Goal: Information Seeking & Learning: Learn about a topic

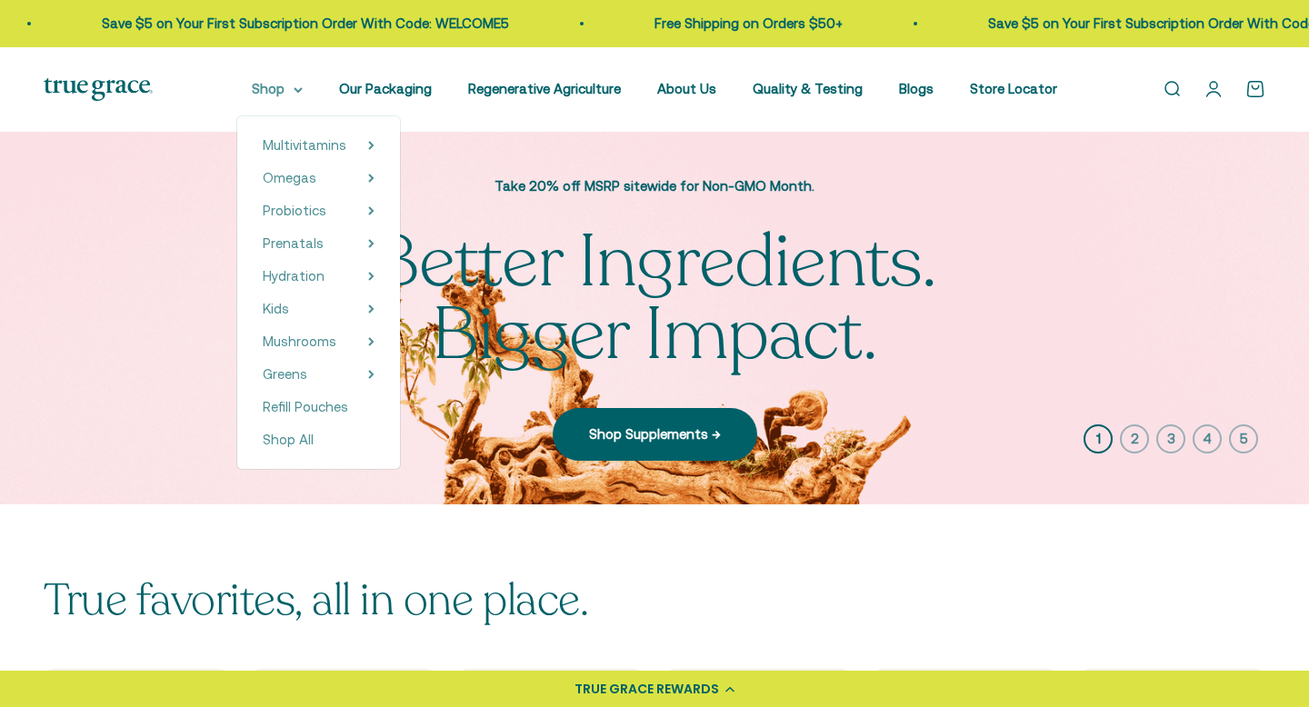
click at [302, 89] on icon at bounding box center [298, 90] width 7 height 4
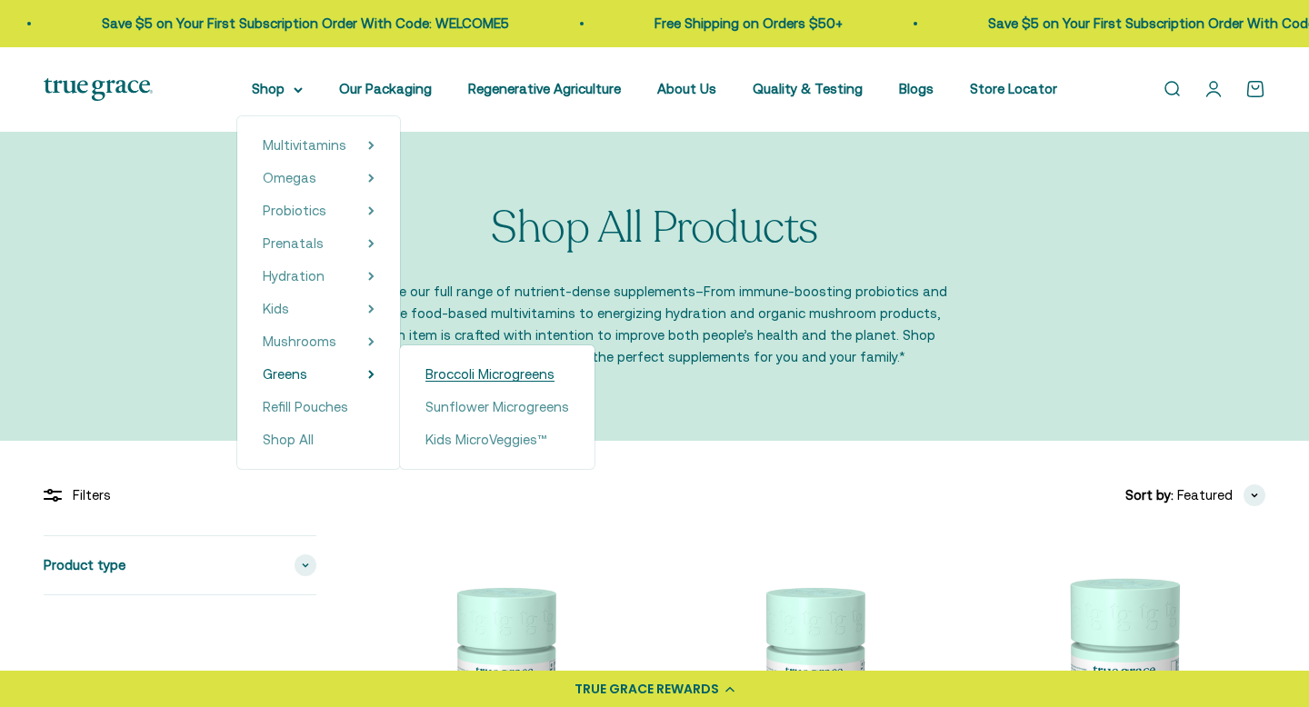
click at [453, 376] on span "Broccoli Microgreens" at bounding box center [489, 373] width 129 height 15
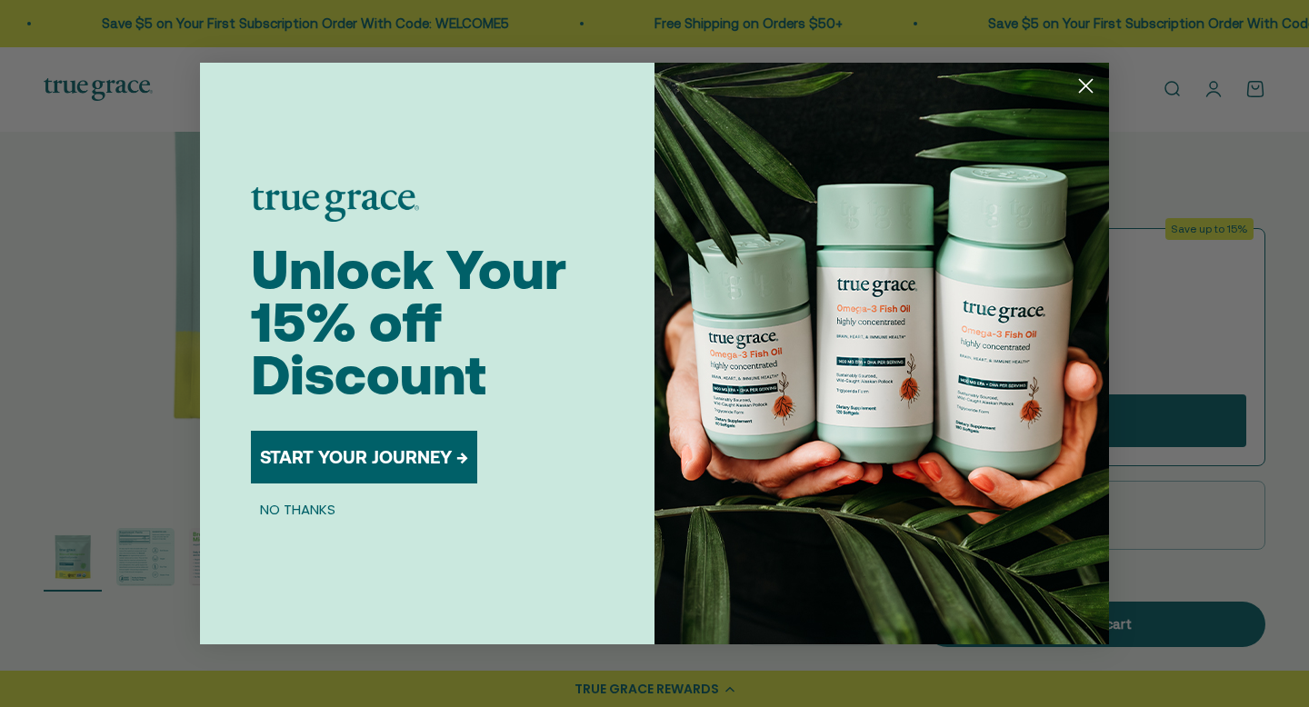
scroll to position [466, 0]
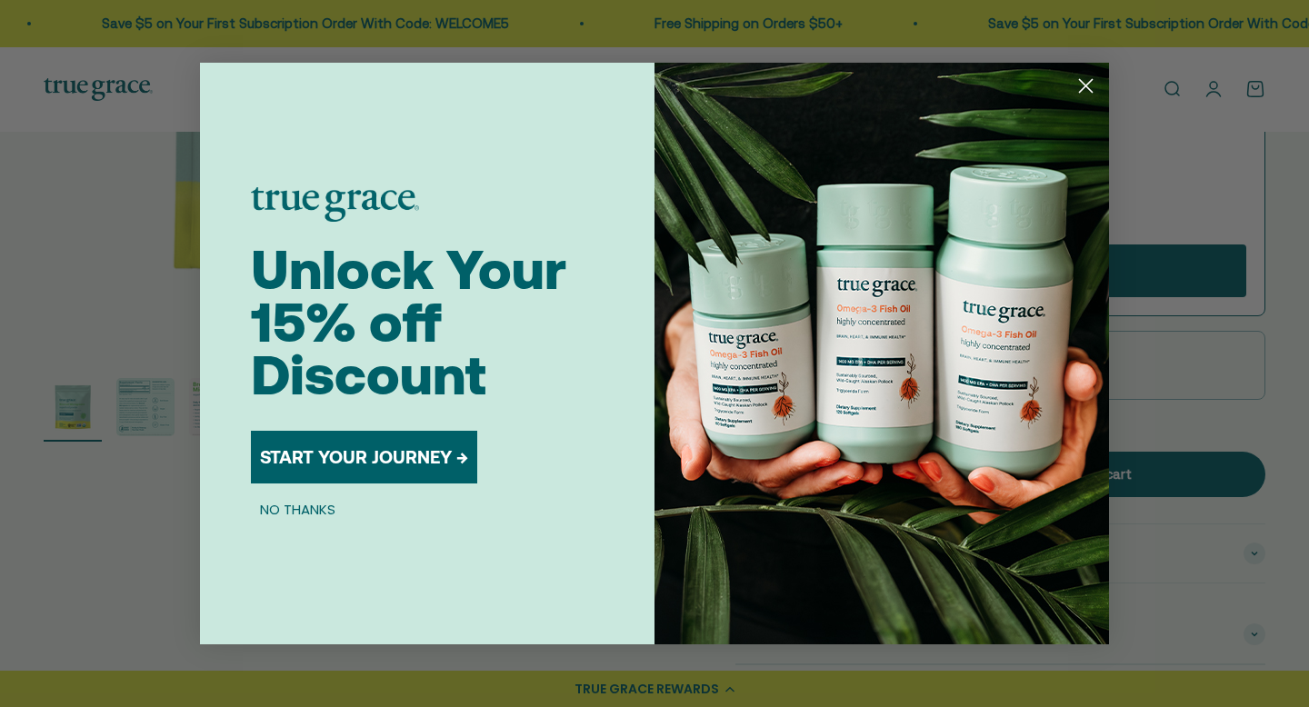
click at [1080, 91] on icon "Close dialog" at bounding box center [1086, 86] width 13 height 13
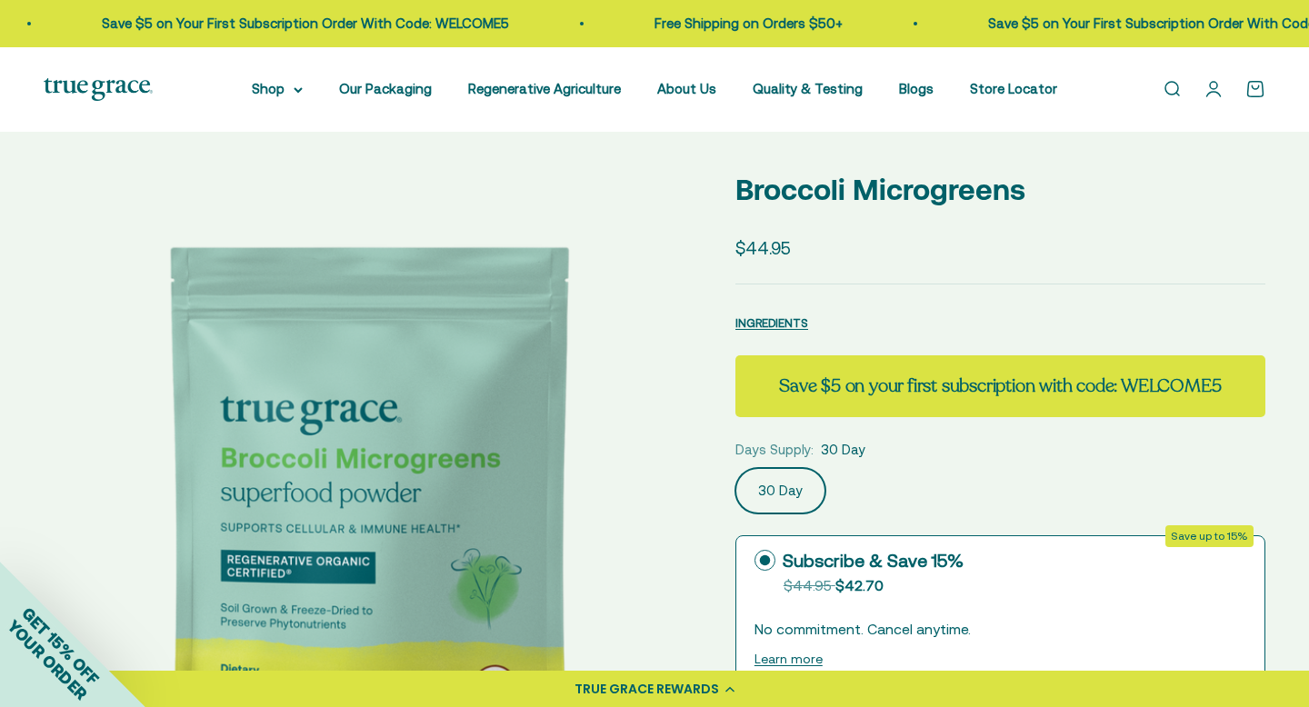
scroll to position [0, 0]
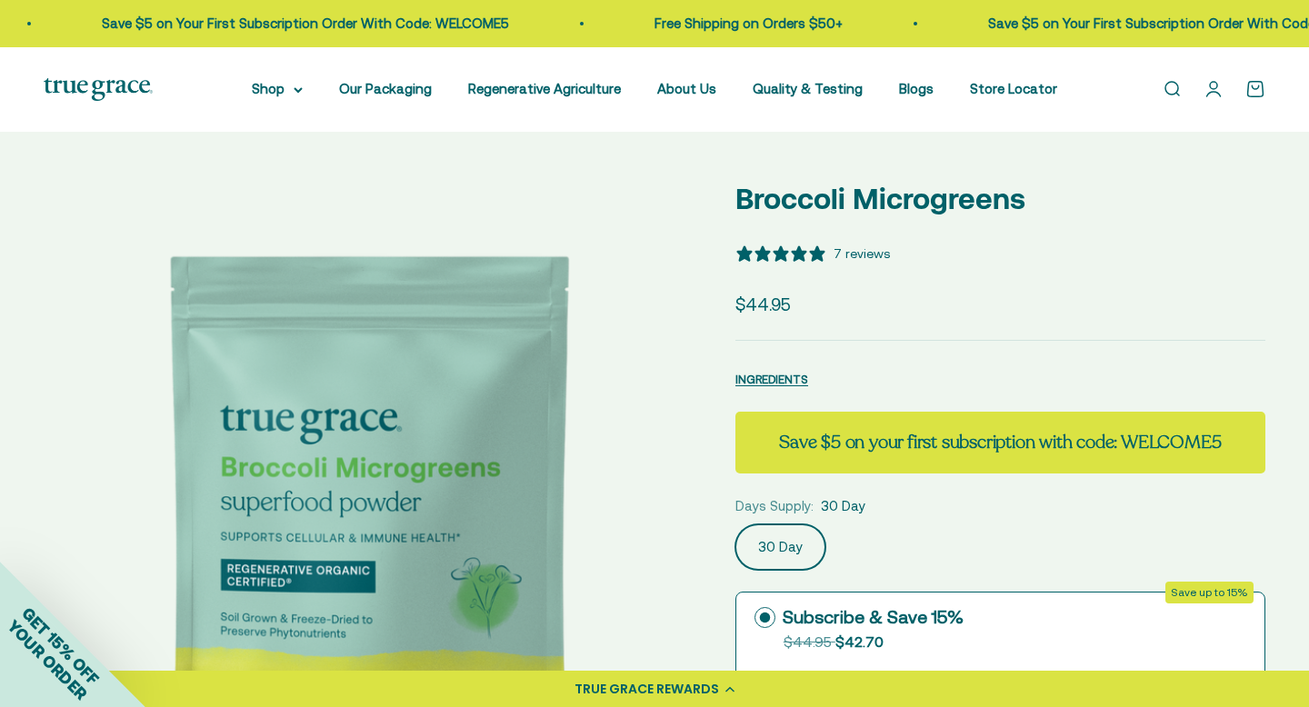
select select "3"
click at [868, 257] on div "7 reviews" at bounding box center [862, 254] width 56 height 20
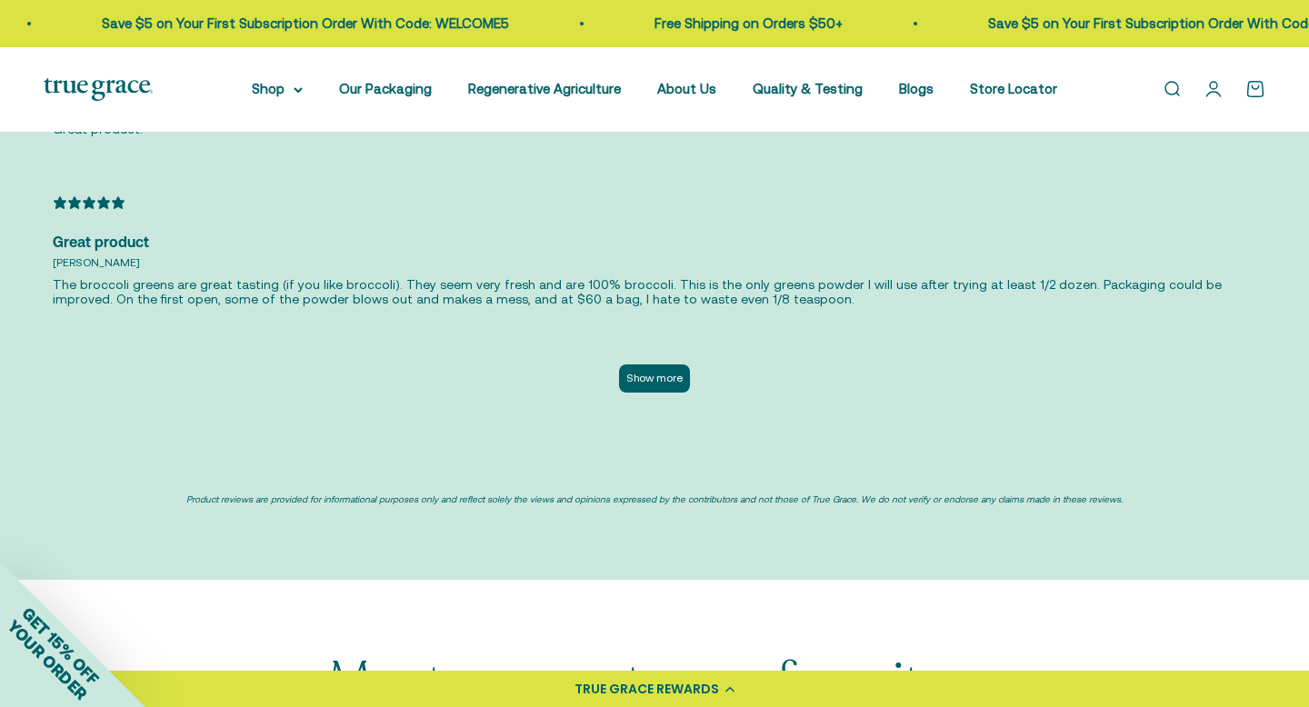
scroll to position [4009, 0]
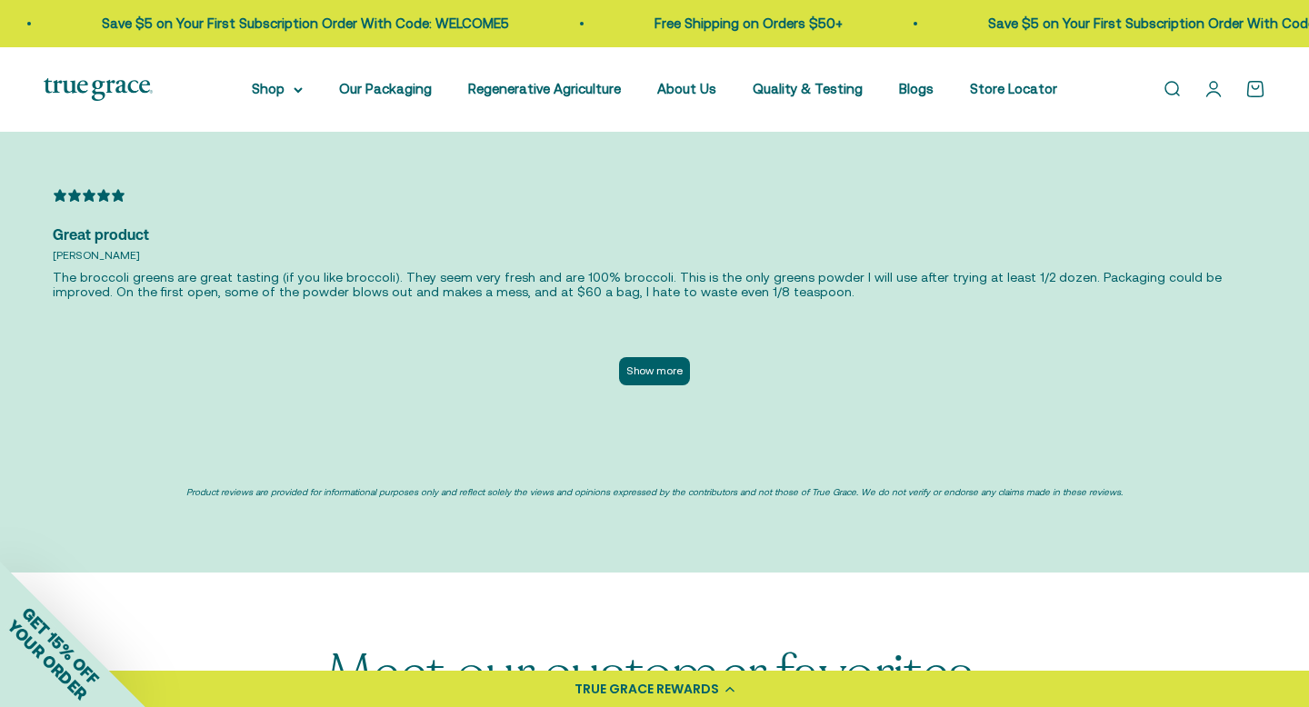
click at [659, 357] on button "Show more" at bounding box center [654, 371] width 71 height 28
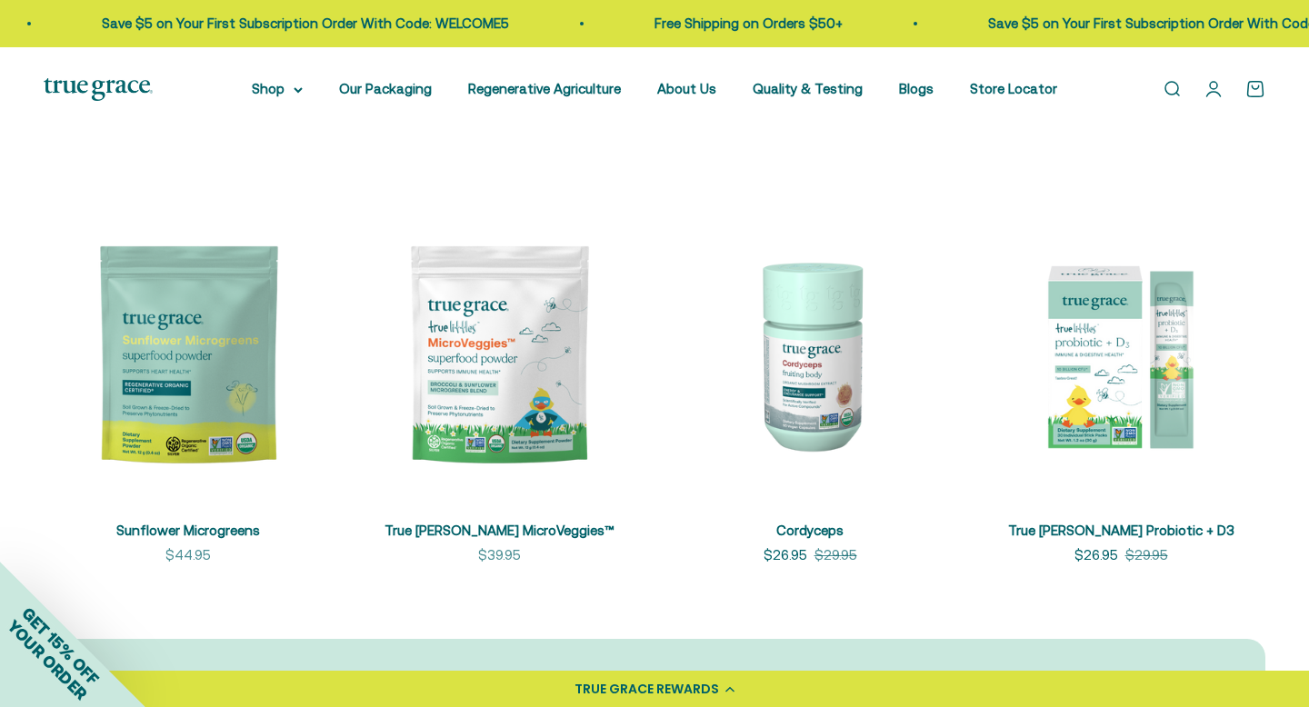
scroll to position [4893, 0]
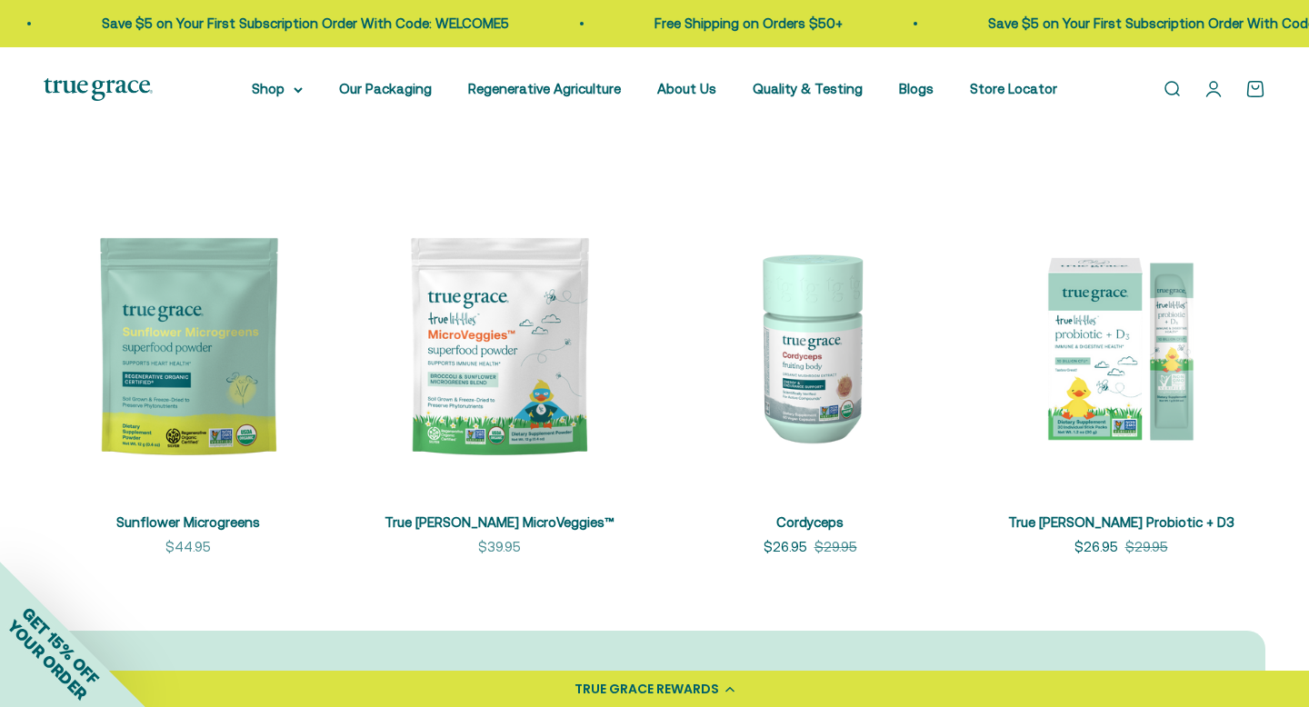
click at [188, 333] on img at bounding box center [188, 346] width 289 height 289
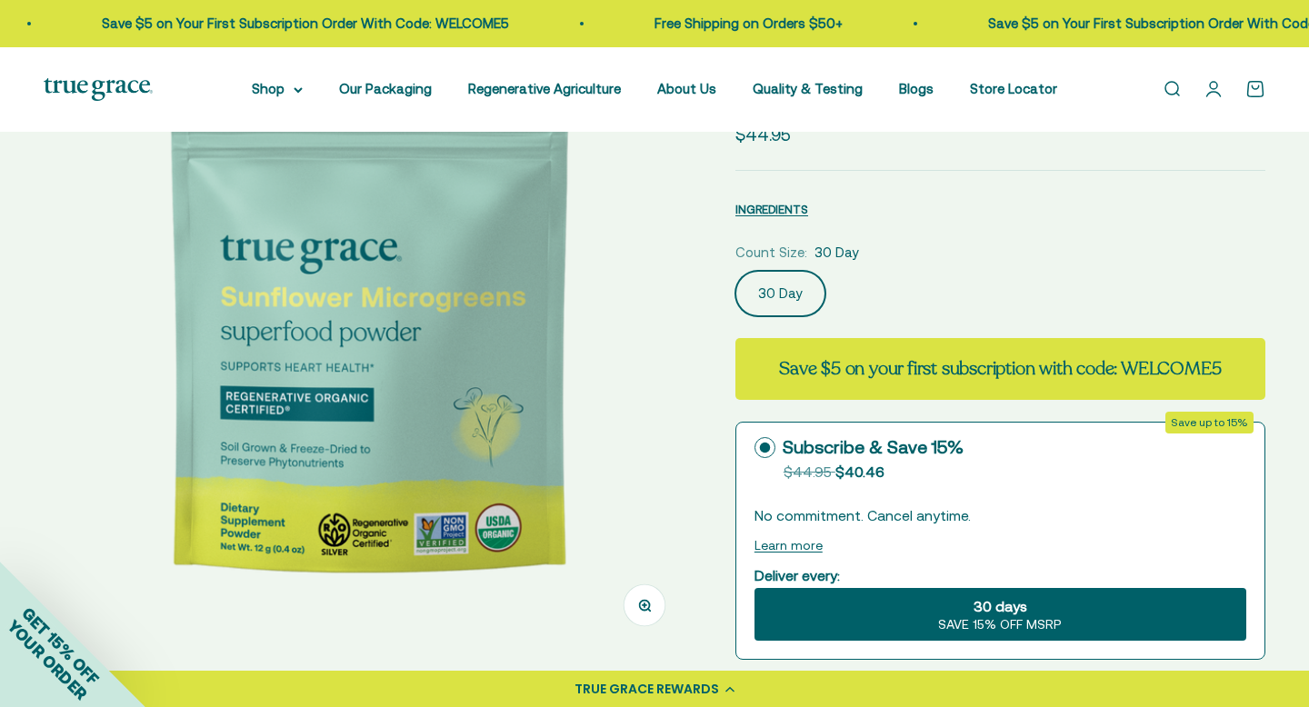
select select "3"
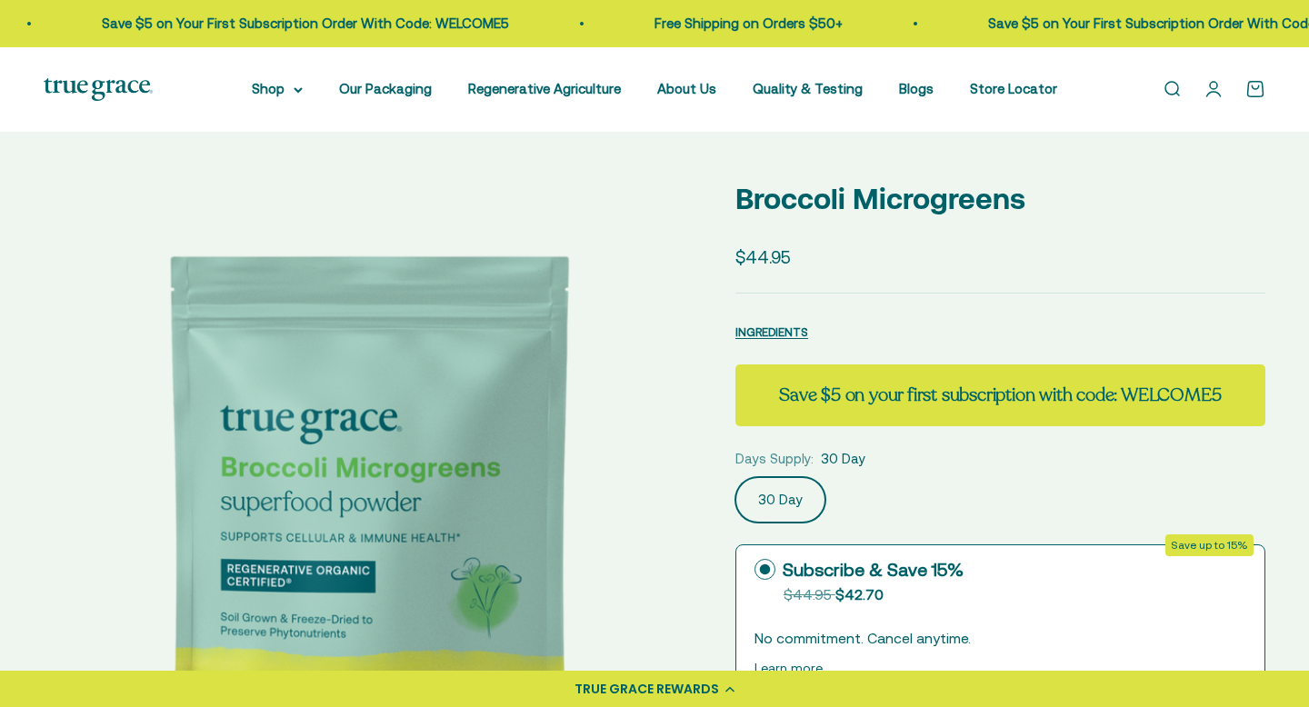
select select "3"
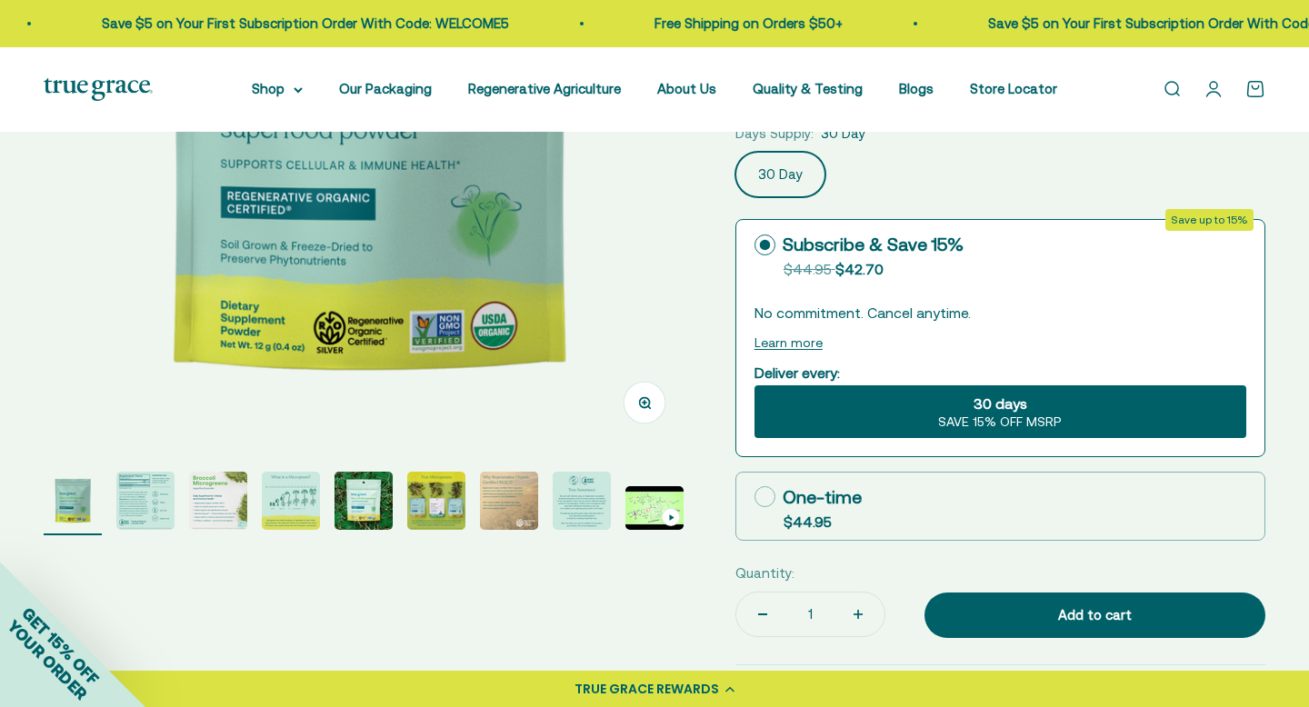
scroll to position [377, 0]
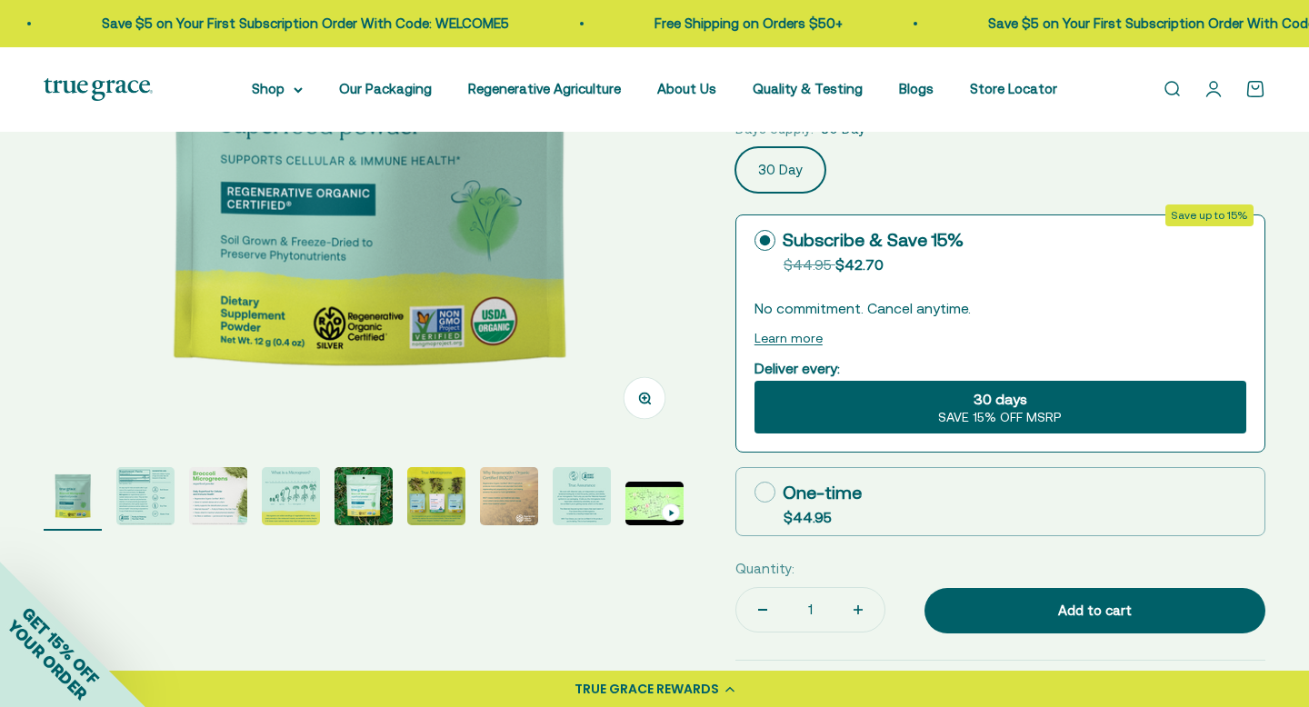
click at [153, 497] on img "Go to item 2" at bounding box center [145, 496] width 58 height 58
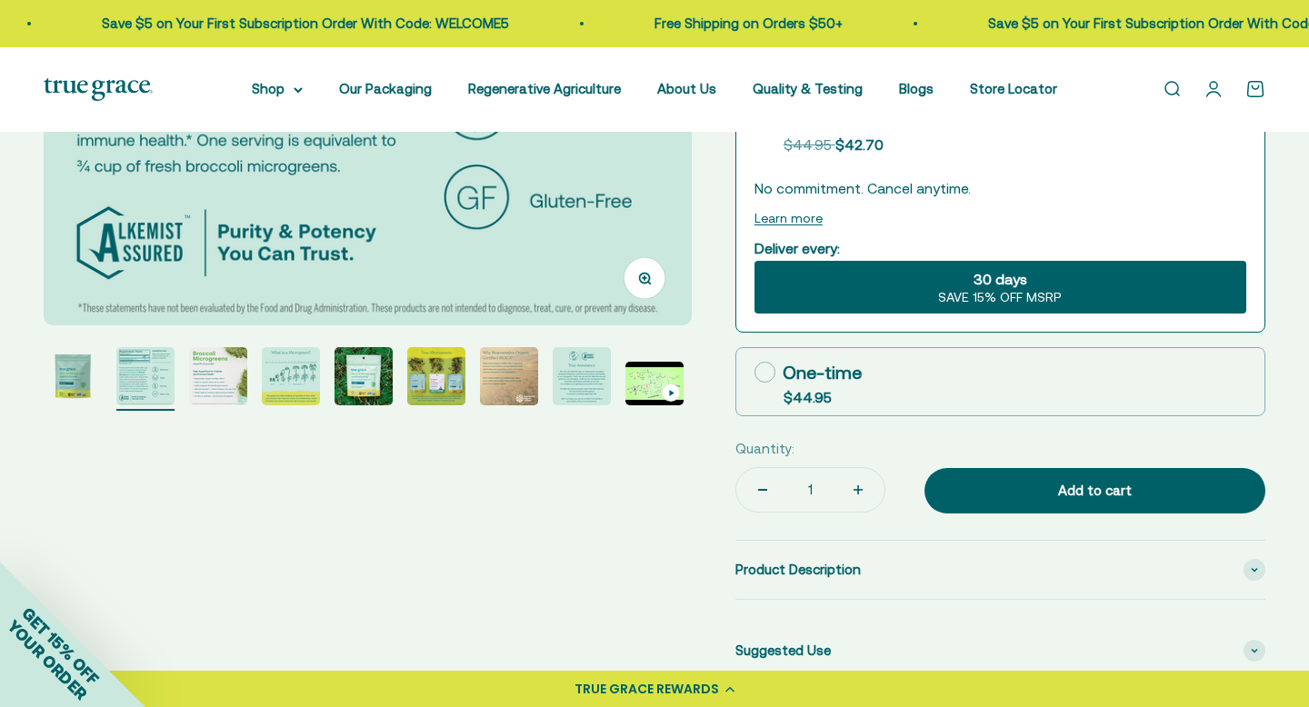
scroll to position [498, 0]
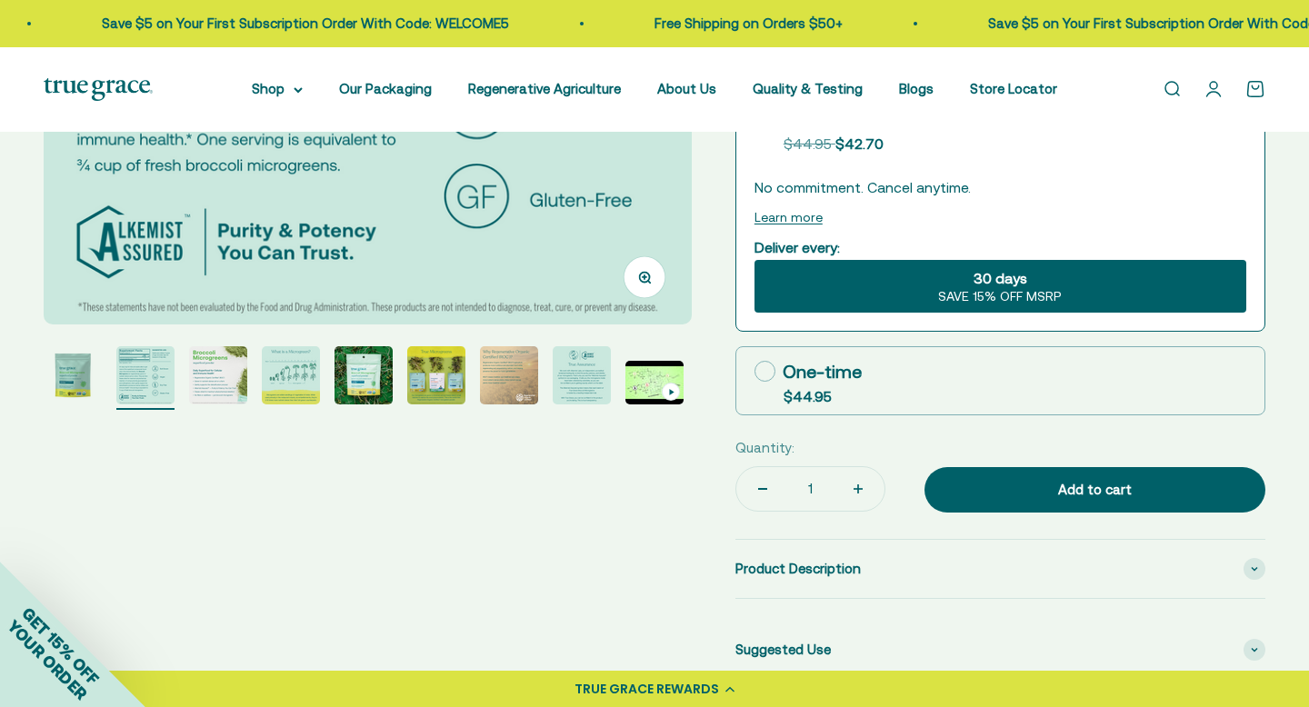
click at [213, 375] on img "Go to item 3" at bounding box center [218, 375] width 58 height 58
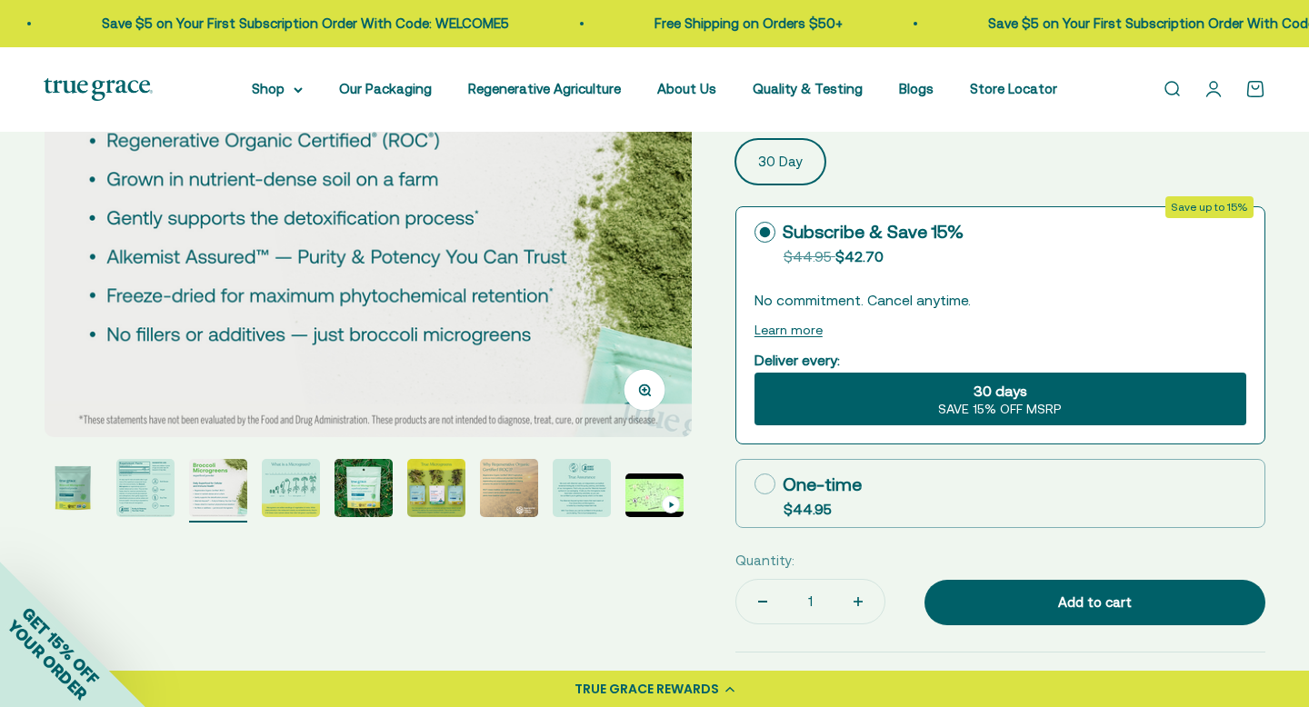
scroll to position [395, 0]
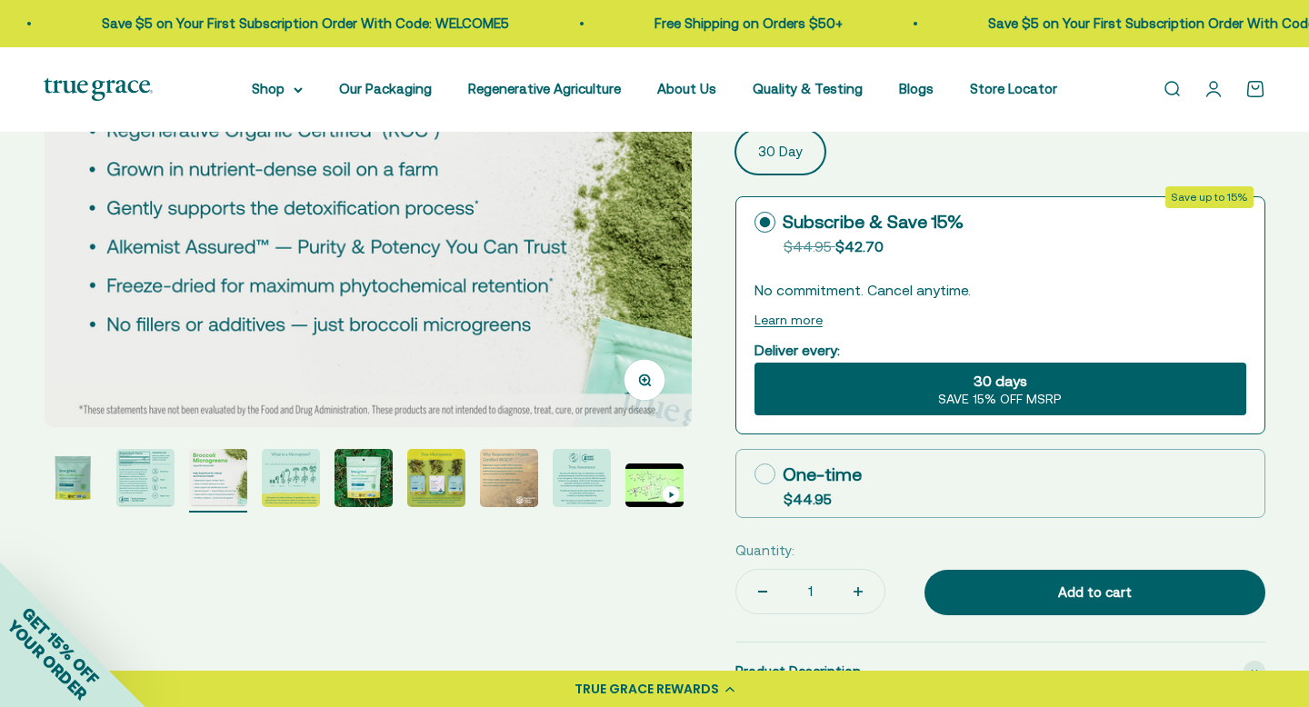
click at [516, 493] on img "Go to item 7" at bounding box center [509, 478] width 58 height 58
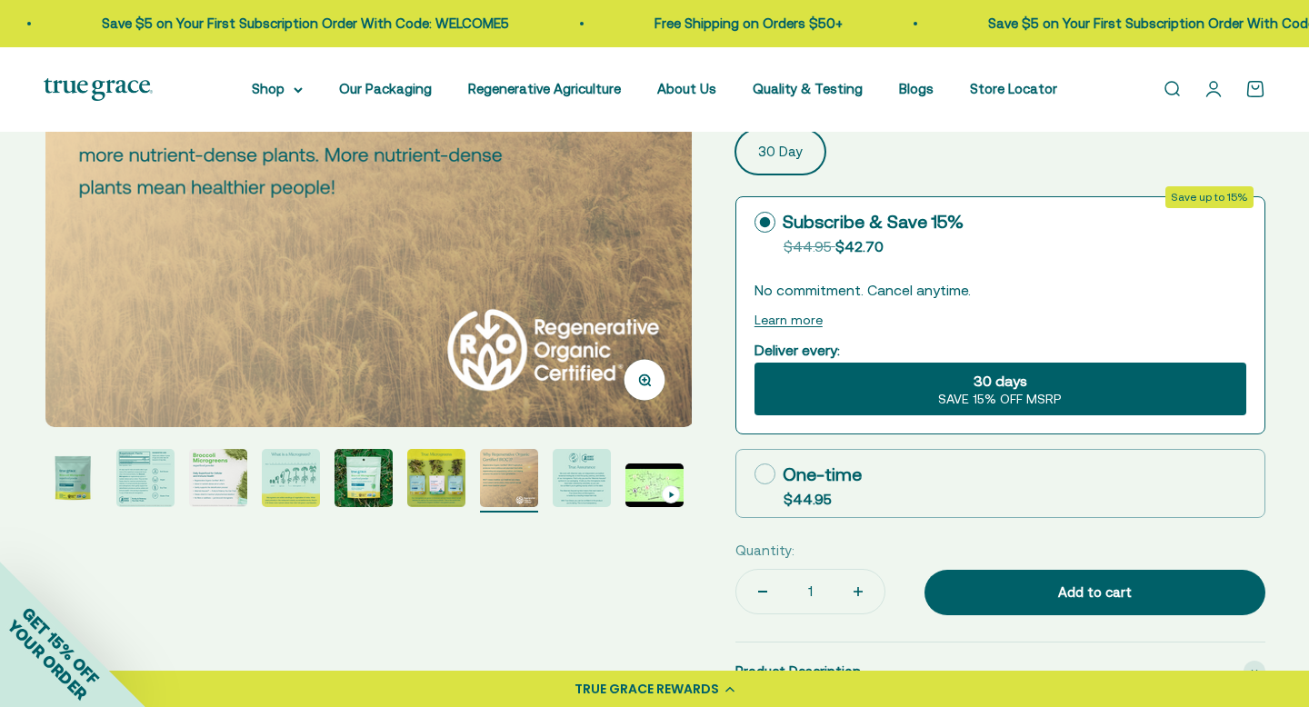
click at [586, 497] on img "Go to item 8" at bounding box center [582, 478] width 58 height 58
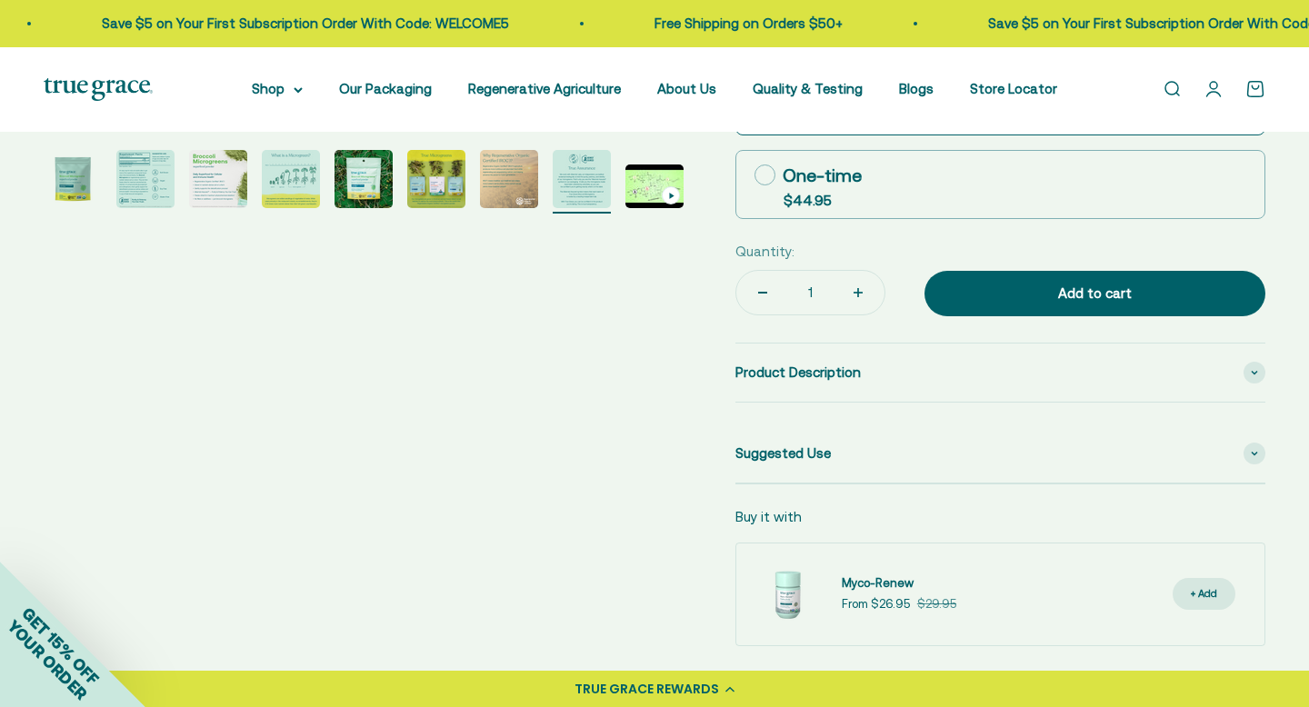
scroll to position [690, 0]
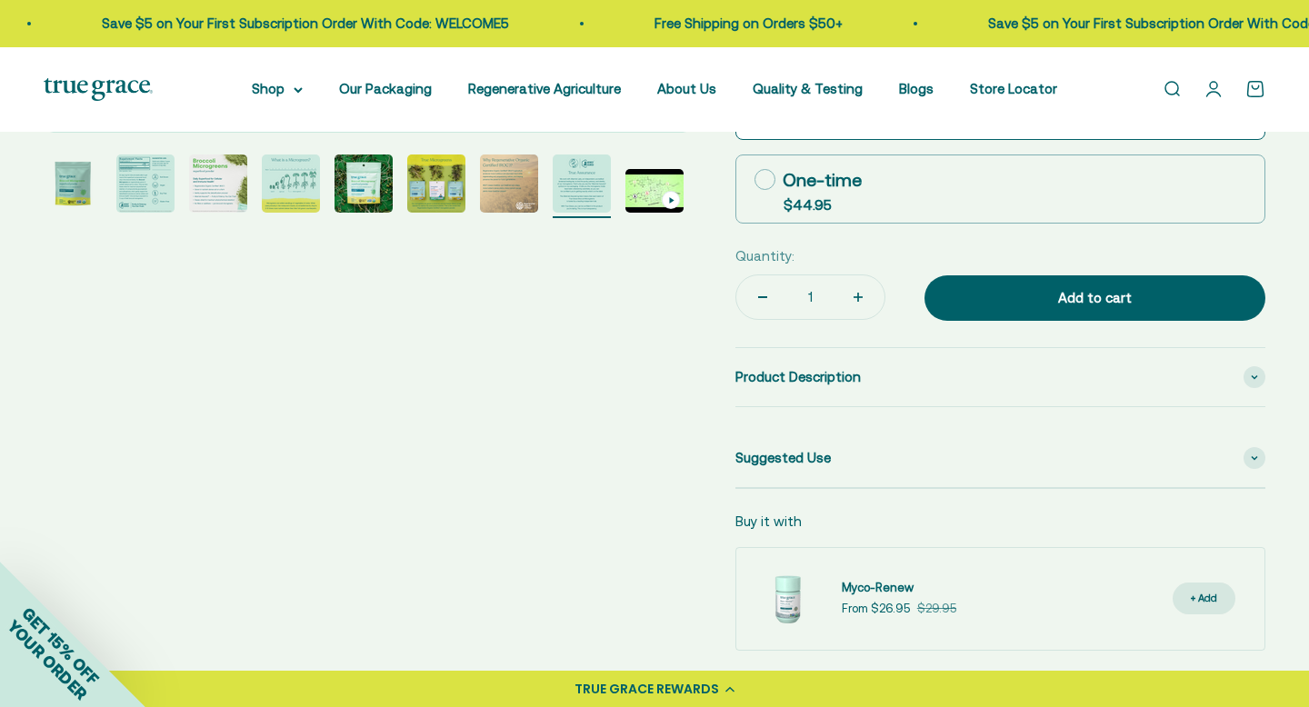
click at [573, 200] on img "Go to item 8" at bounding box center [582, 184] width 58 height 58
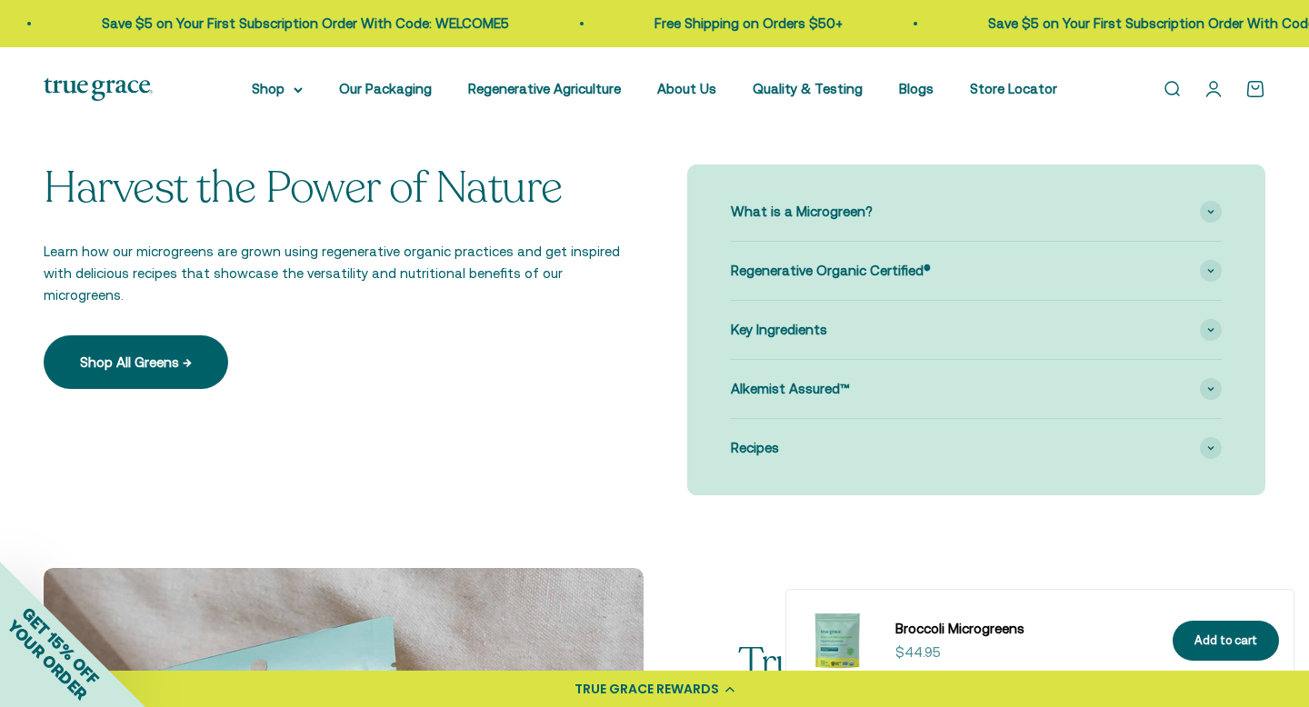
scroll to position [1294, 0]
click at [1212, 209] on icon at bounding box center [1210, 210] width 5 height 3
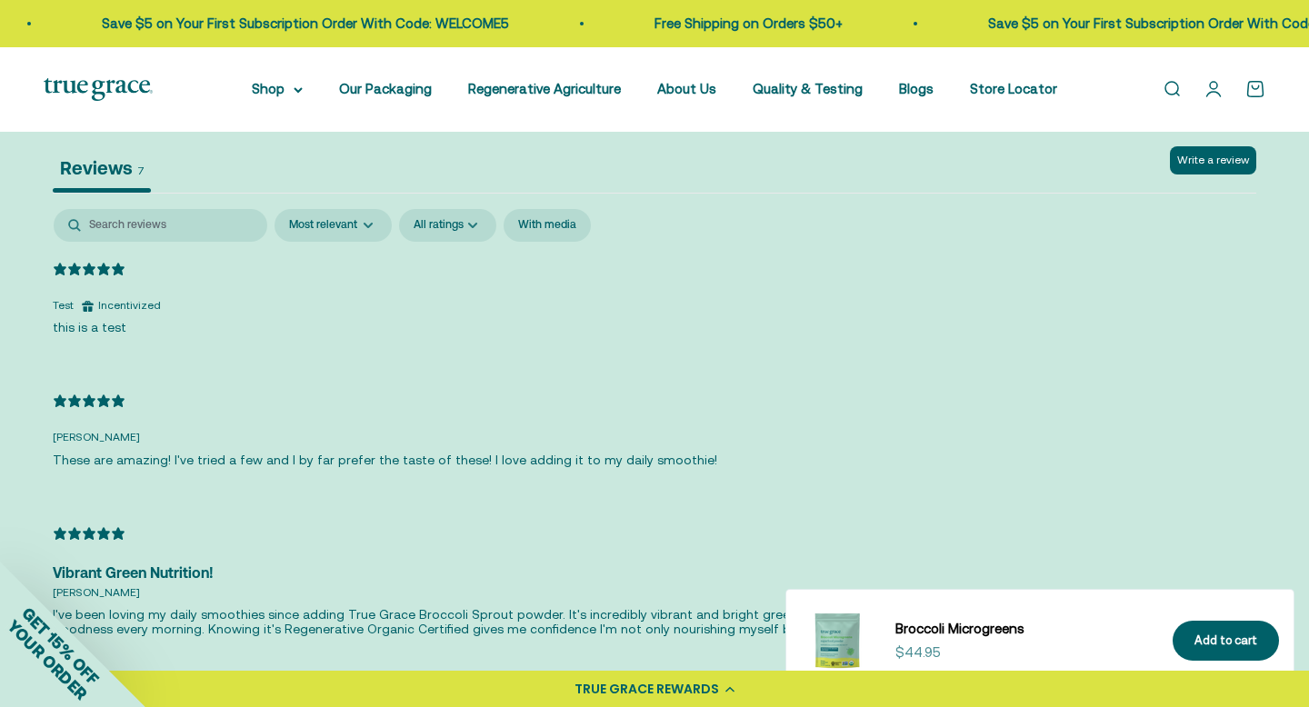
scroll to position [3591, 0]
